Goal: Information Seeking & Learning: Learn about a topic

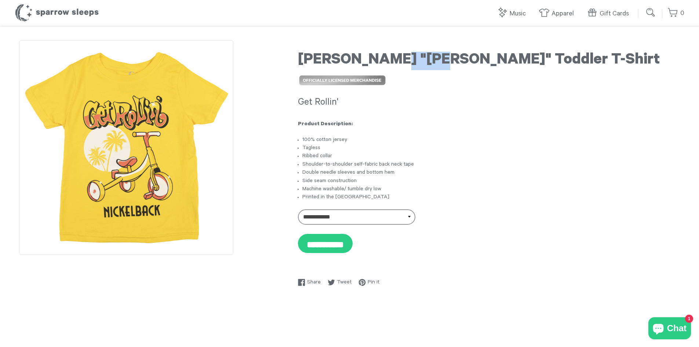
drag, startPoint x: 386, startPoint y: 58, endPoint x: 422, endPoint y: 59, distance: 36.0
click at [422, 59] on h1 "[PERSON_NAME] "[PERSON_NAME]" Toddler T-Shirt" at bounding box center [489, 61] width 382 height 18
copy h1 "Rollin"
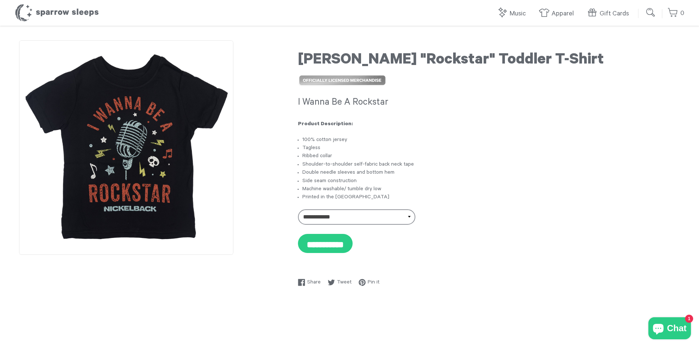
click at [106, 152] on img at bounding box center [126, 147] width 214 height 214
drag, startPoint x: 388, startPoint y: 58, endPoint x: 444, endPoint y: 58, distance: 56.5
click at [444, 58] on h1 "[PERSON_NAME] "Rockstar" Toddler T-Shirt" at bounding box center [489, 61] width 382 height 18
copy h1 "Rockstar"
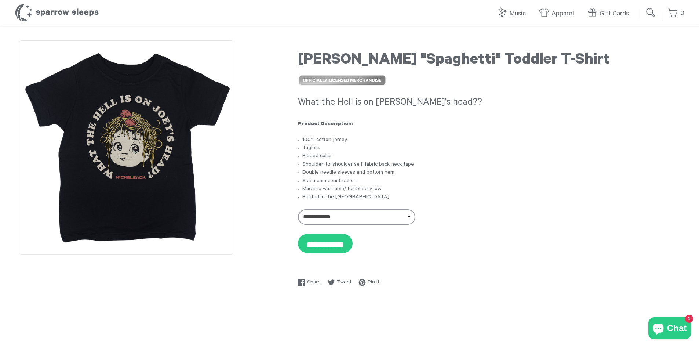
click at [122, 143] on img at bounding box center [126, 147] width 214 height 214
drag, startPoint x: 387, startPoint y: 62, endPoint x: 452, endPoint y: 62, distance: 64.2
click at [452, 62] on h1 "Nickelback "Spaghetti" Toddler T-Shirt" at bounding box center [489, 61] width 382 height 18
copy h1 "Spaghetti"
